Goal: Transaction & Acquisition: Register for event/course

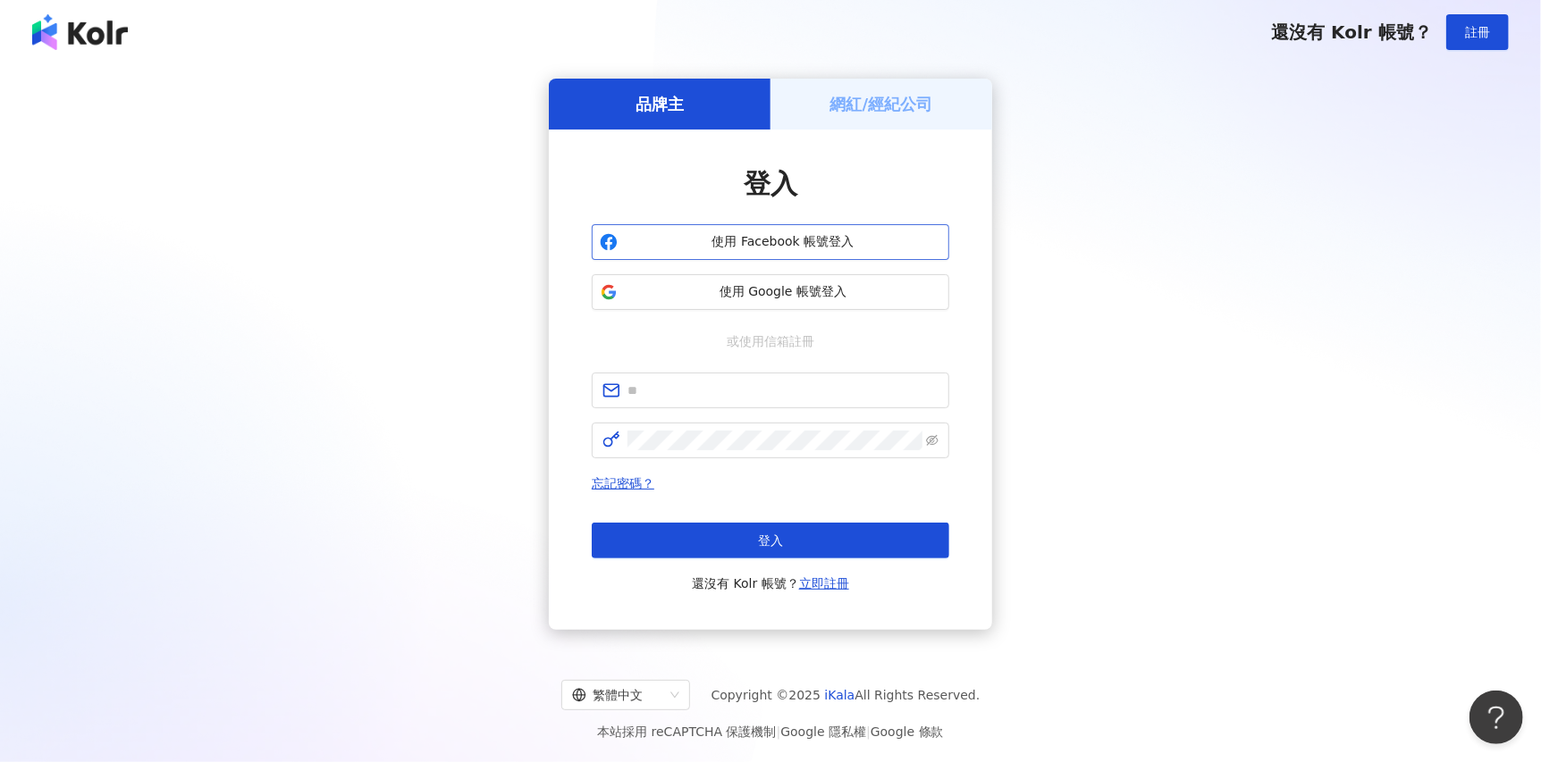
click at [856, 243] on span "使用 Facebook 帳號登入" at bounding box center [783, 242] width 316 height 18
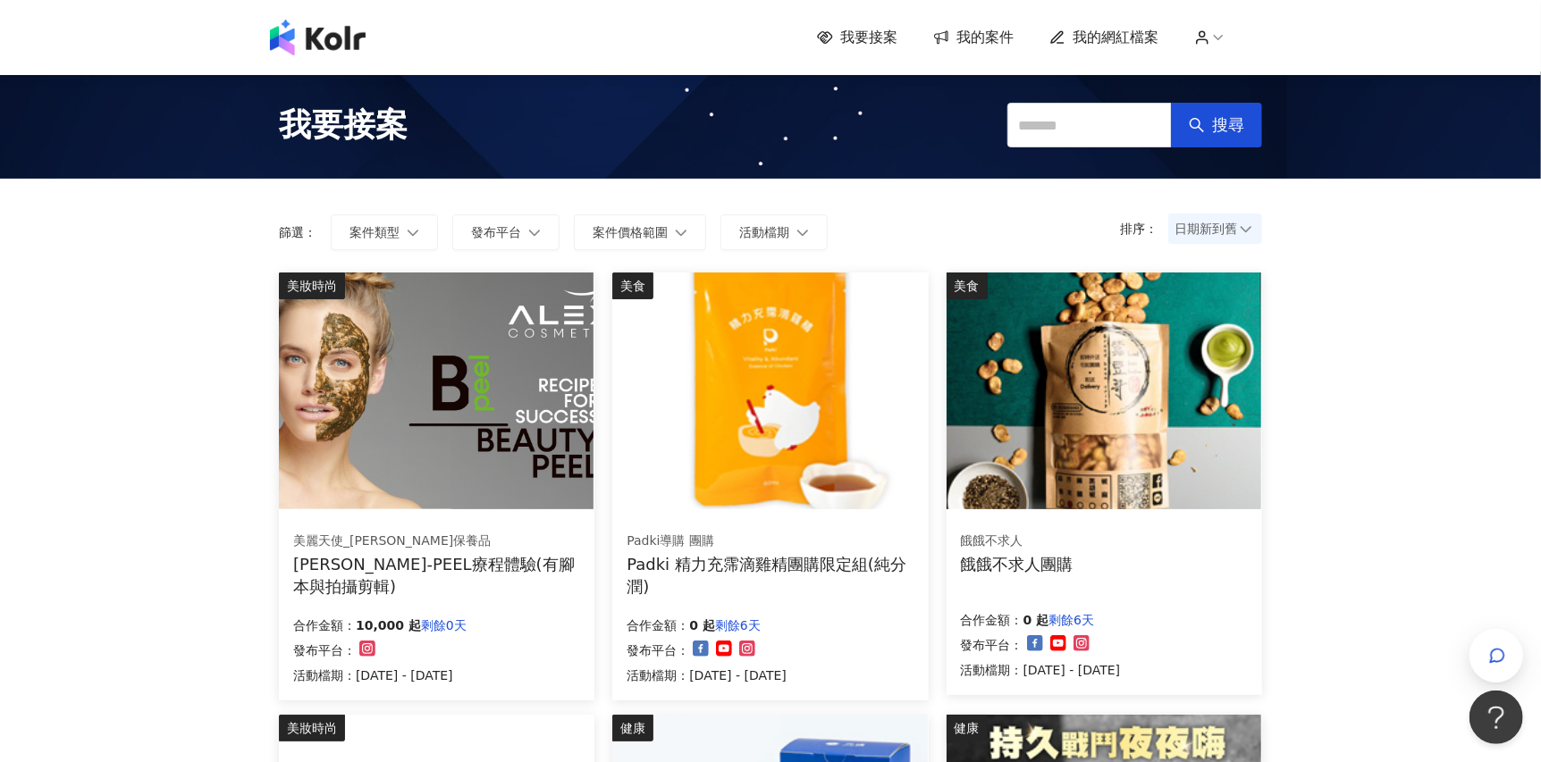
click at [442, 454] on img at bounding box center [436, 391] width 315 height 237
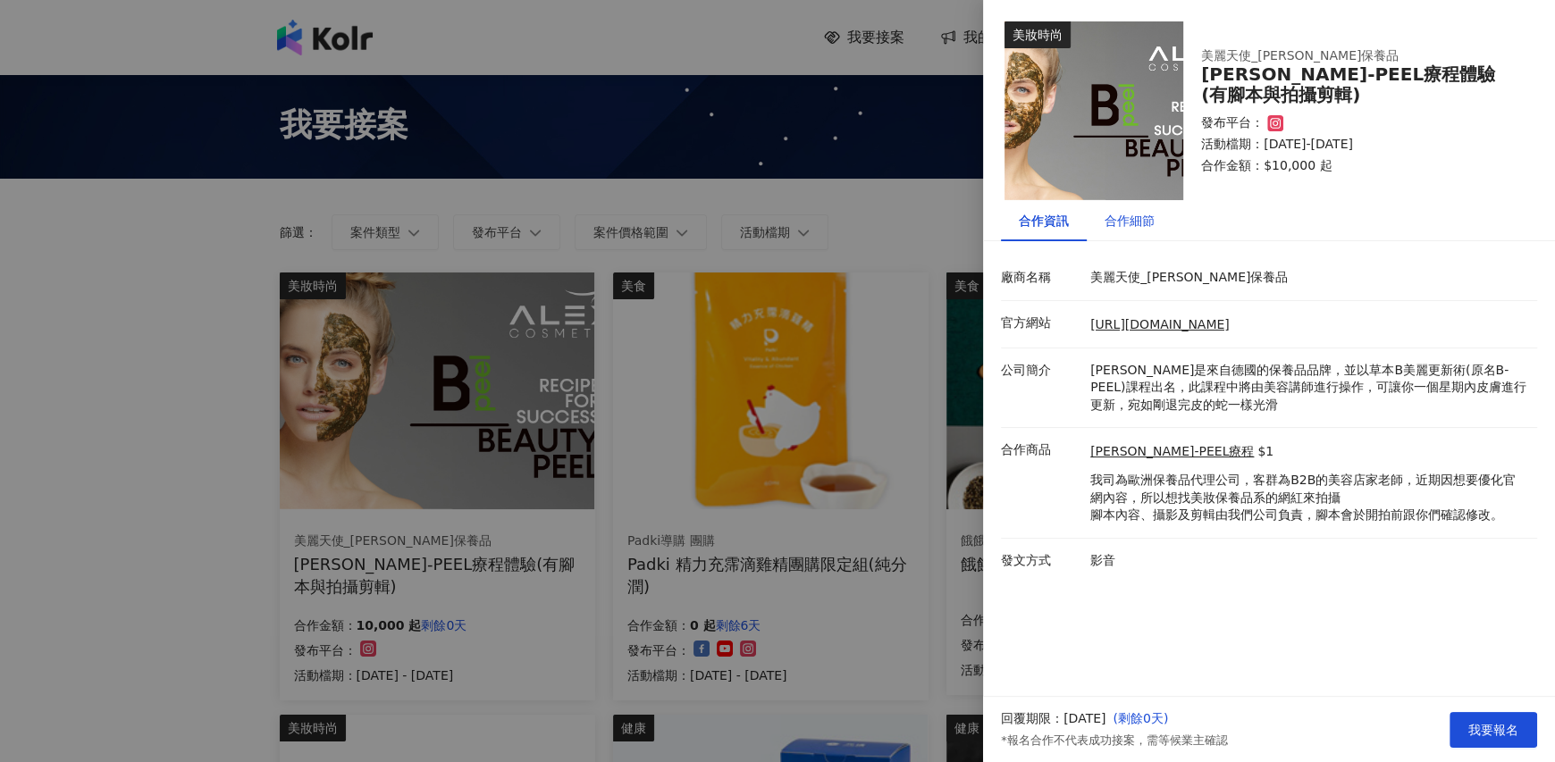
click at [1149, 229] on div "合作細節" at bounding box center [1130, 221] width 50 height 20
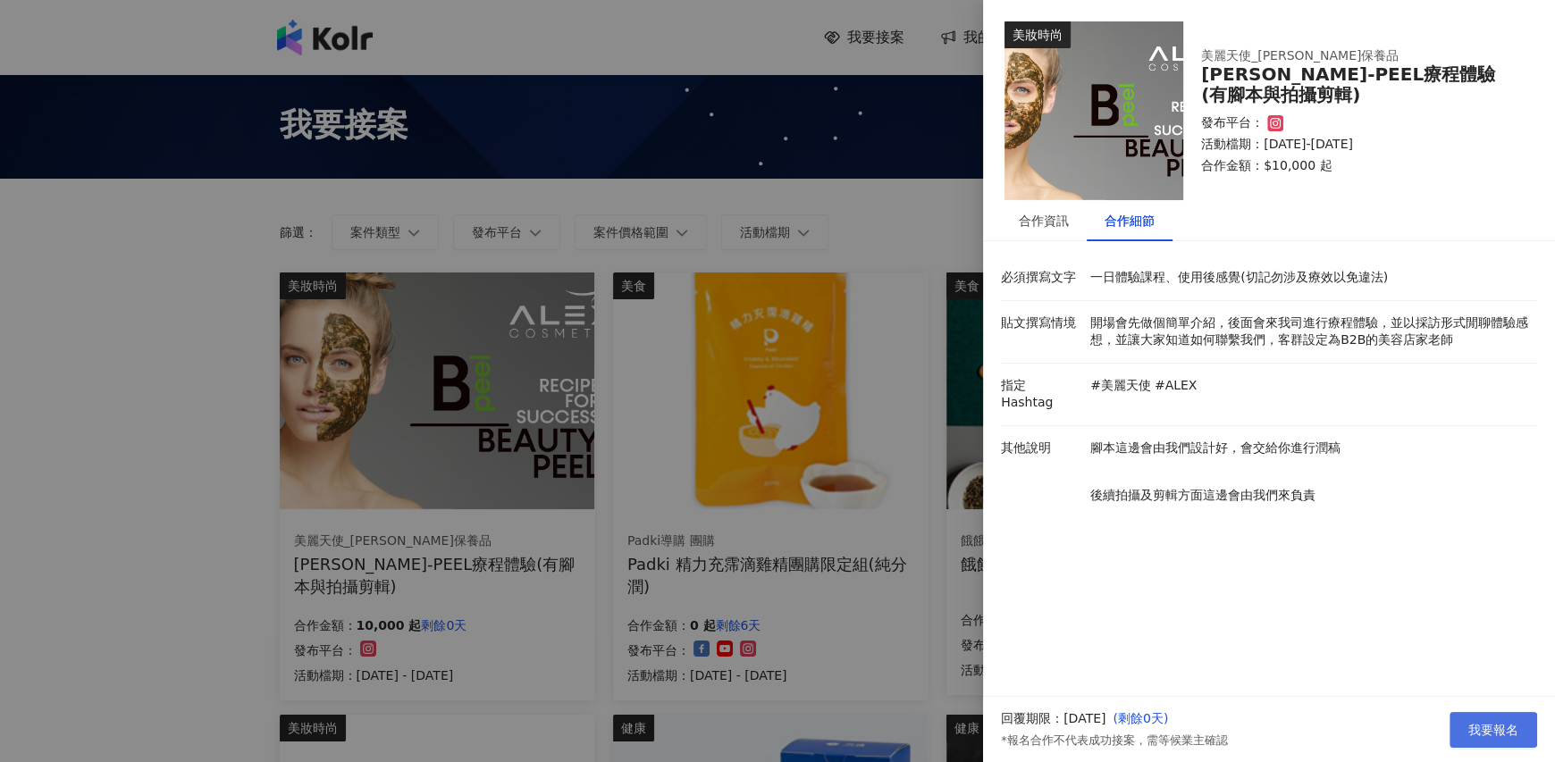
click at [1484, 723] on span "我要報名" at bounding box center [1494, 730] width 50 height 14
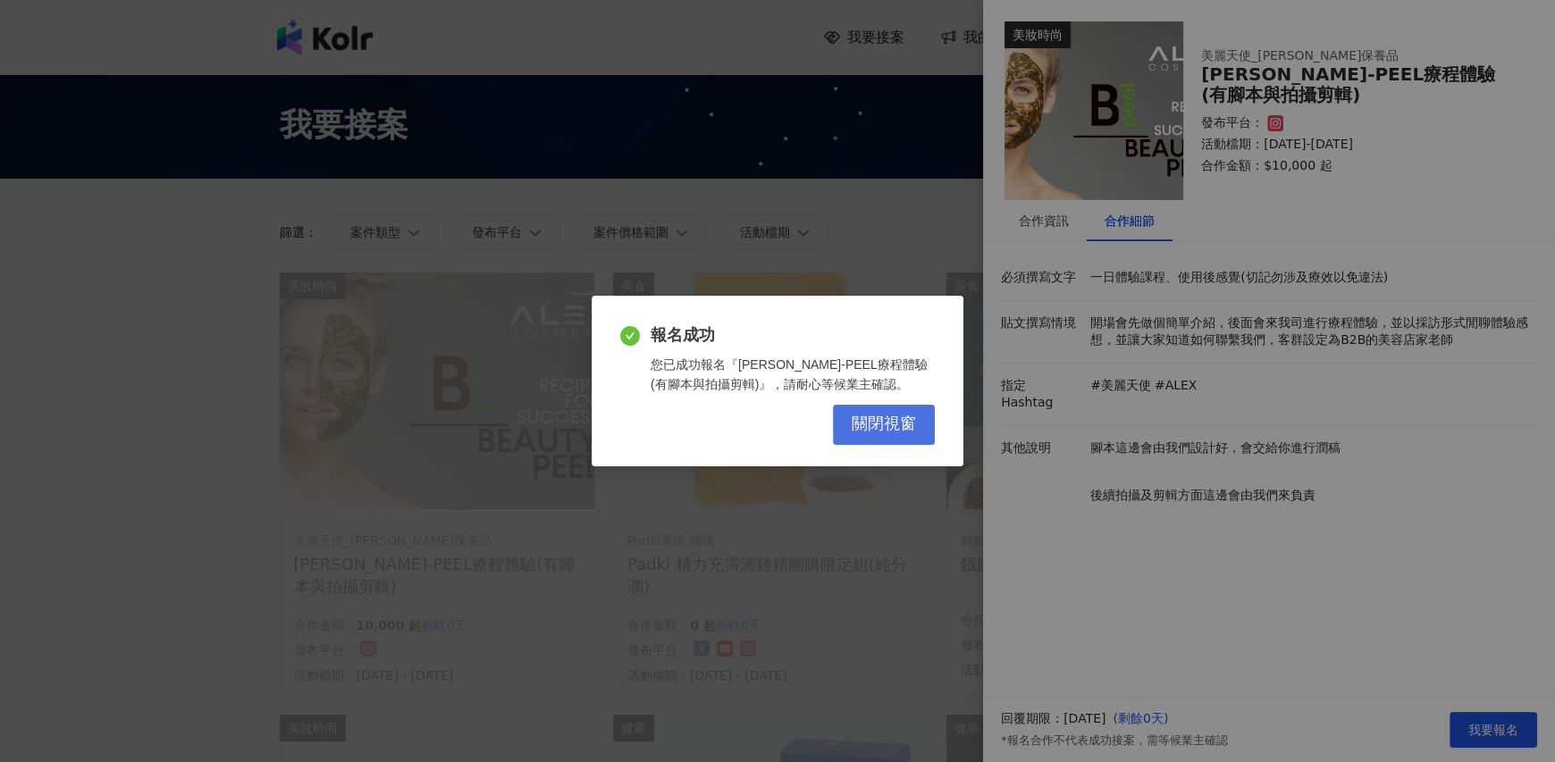
click at [890, 428] on span "關閉視窗" at bounding box center [884, 425] width 64 height 20
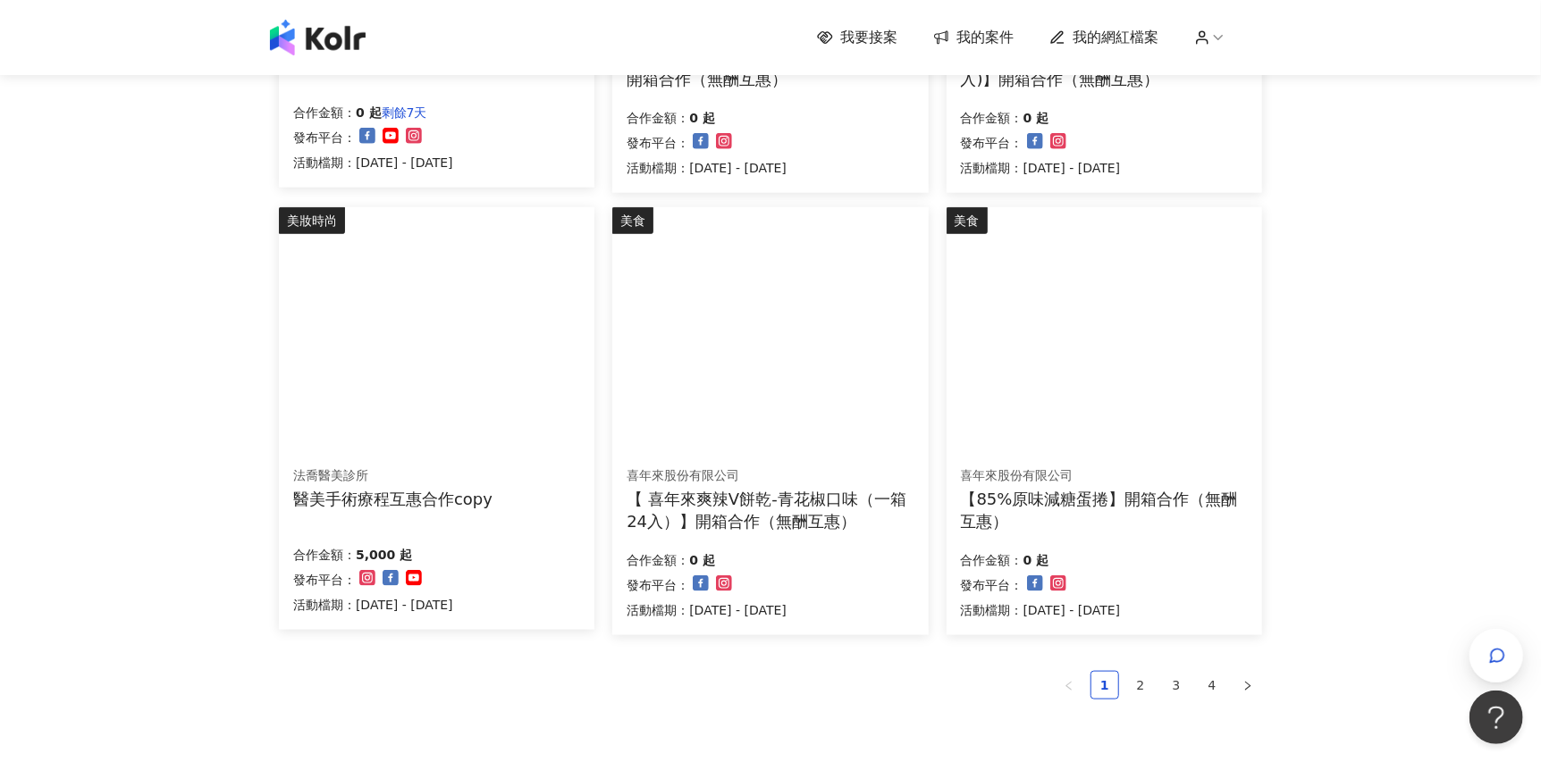
scroll to position [1042, 0]
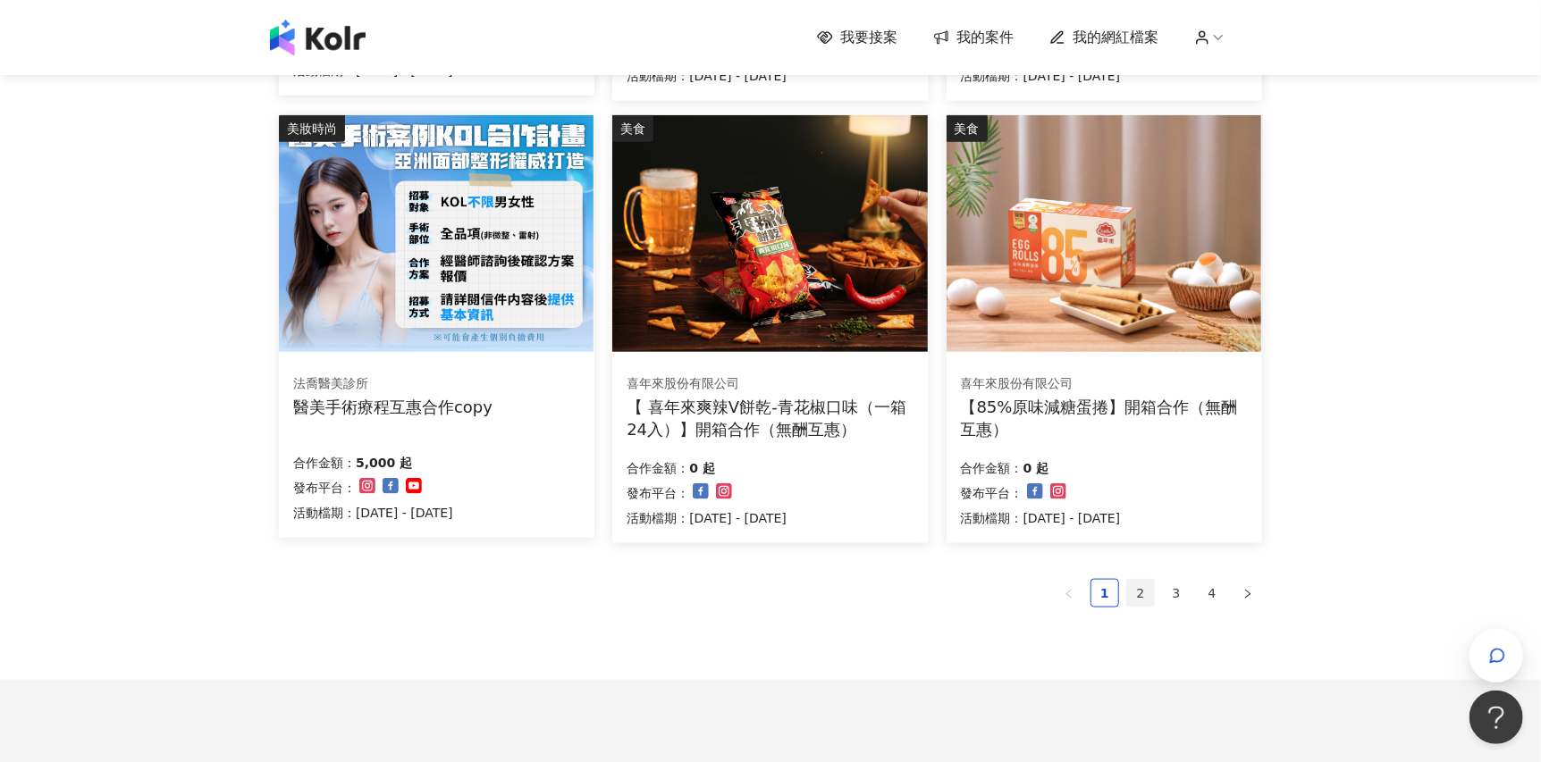
click at [1138, 596] on link "2" at bounding box center [1140, 593] width 27 height 27
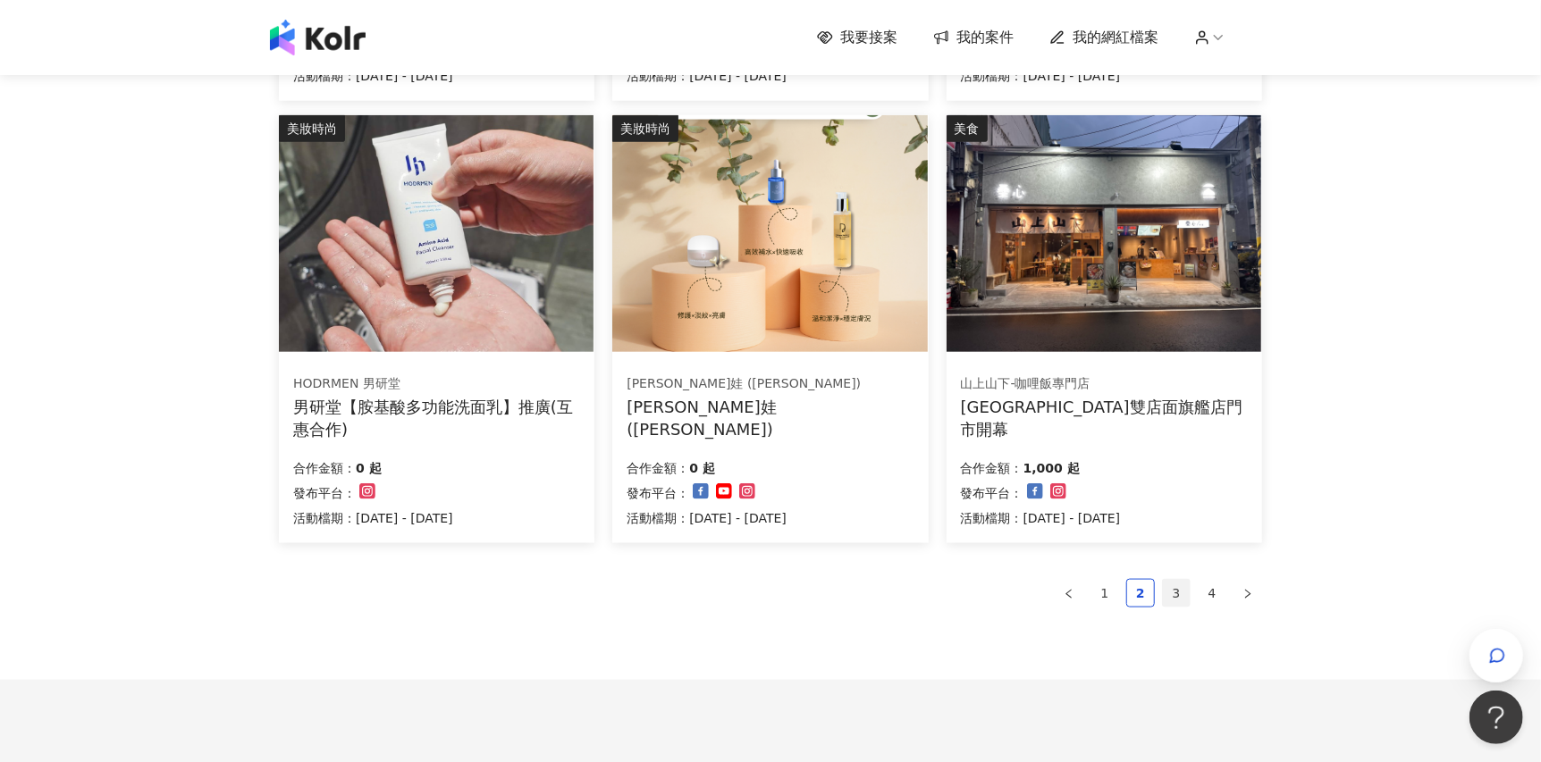
click at [1178, 602] on link "3" at bounding box center [1176, 593] width 27 height 27
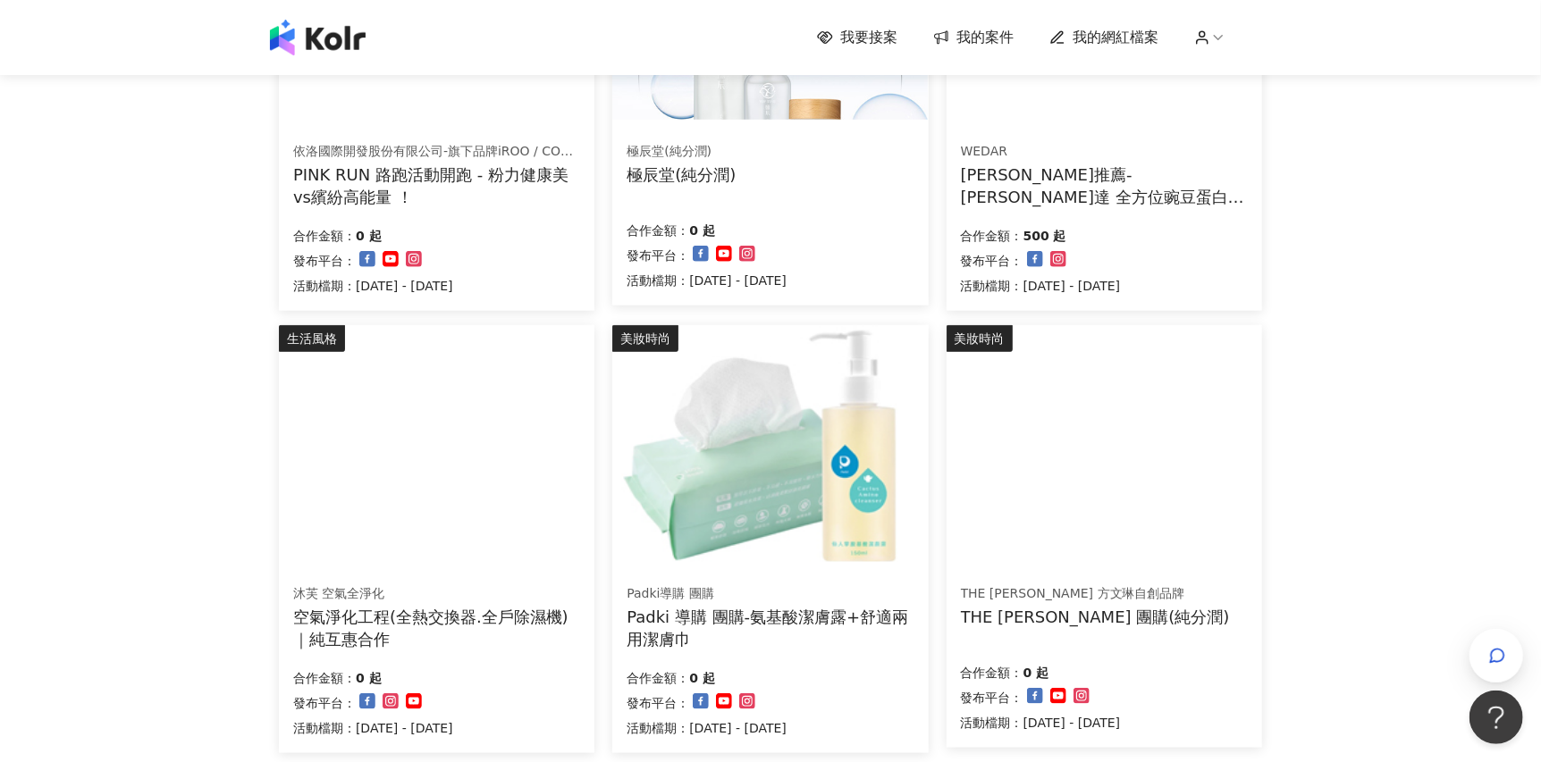
scroll to position [893, 0]
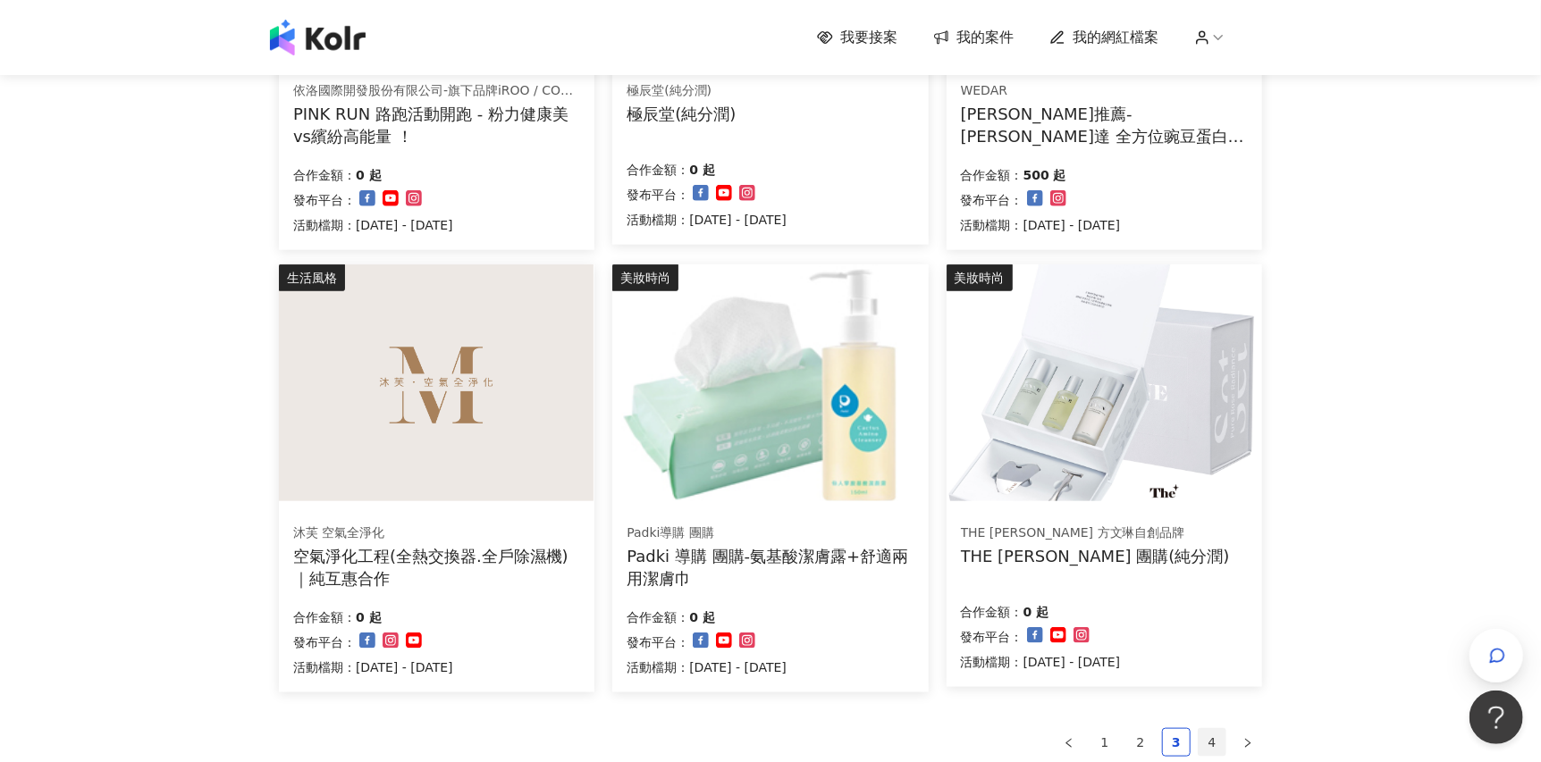
click at [1204, 735] on link "4" at bounding box center [1212, 742] width 27 height 27
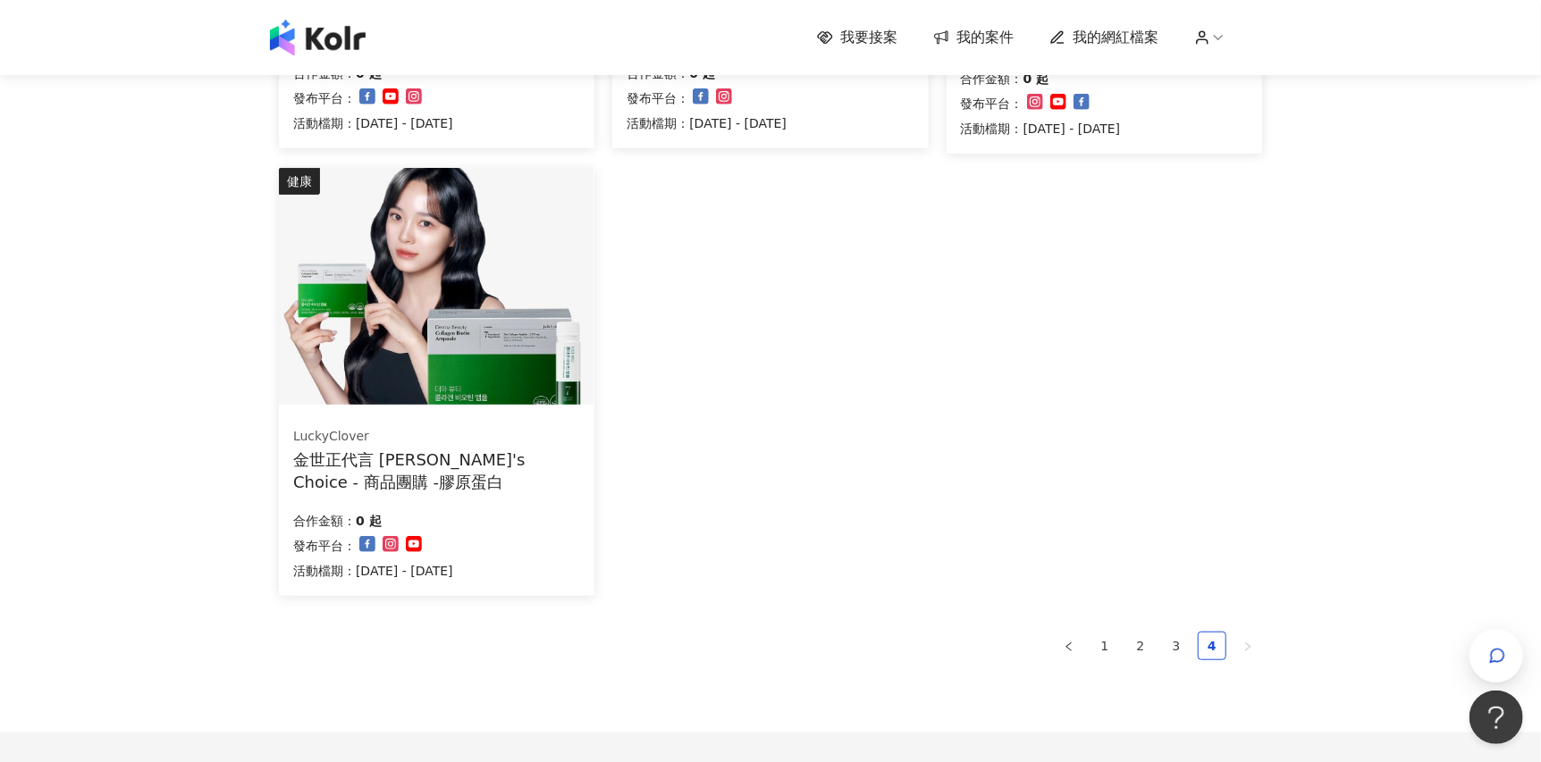
scroll to position [417, 0]
